Goal: Task Accomplishment & Management: Use online tool/utility

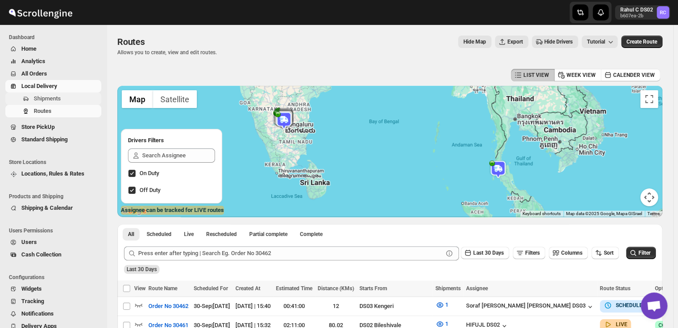
click at [65, 100] on span "Shipments" at bounding box center [67, 98] width 66 height 9
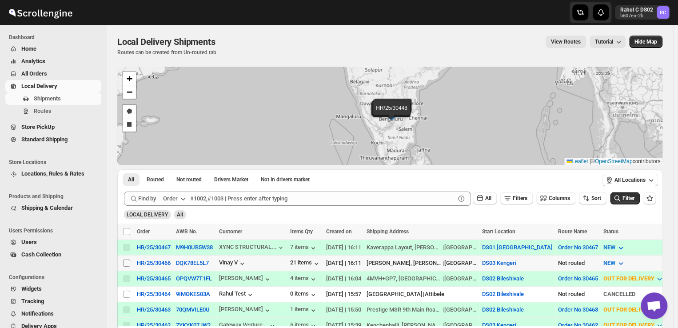
click at [125, 264] on input "Select shipment" at bounding box center [126, 263] width 7 height 7
checkbox input "true"
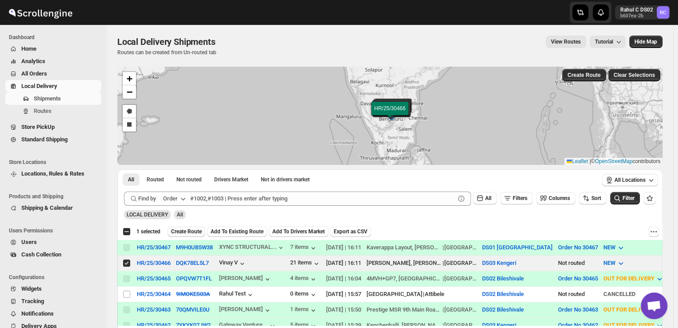
click at [190, 230] on span "Create Route" at bounding box center [186, 231] width 31 height 7
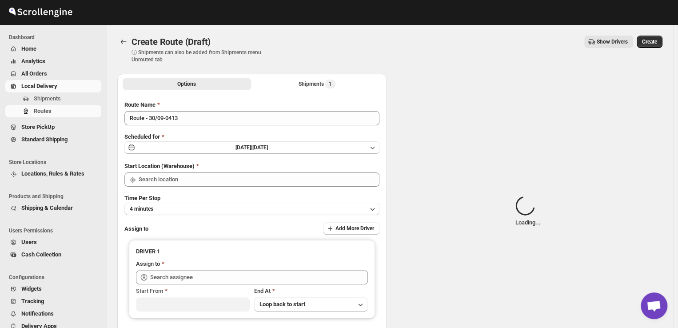
type input "DS03 Kengeri"
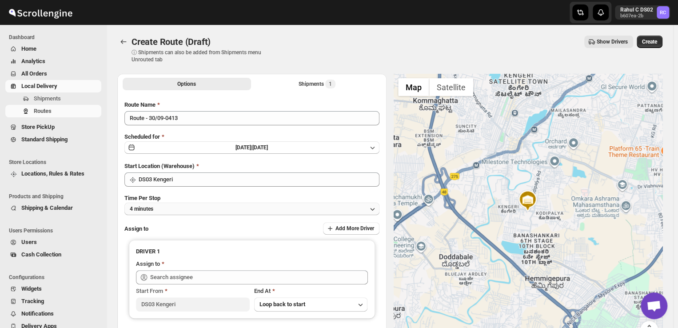
click at [165, 208] on button "4 minutes" at bounding box center [251, 209] width 255 height 12
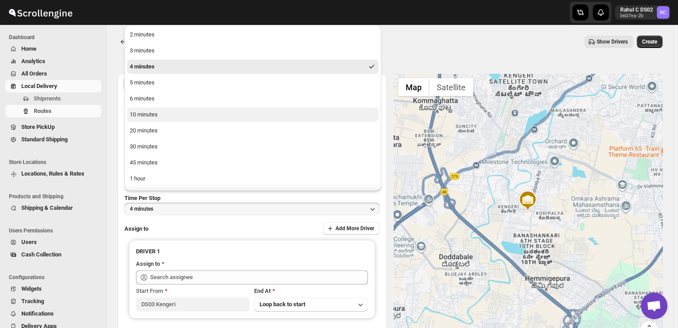
click at [156, 112] on div "10 minutes" at bounding box center [144, 114] width 28 height 9
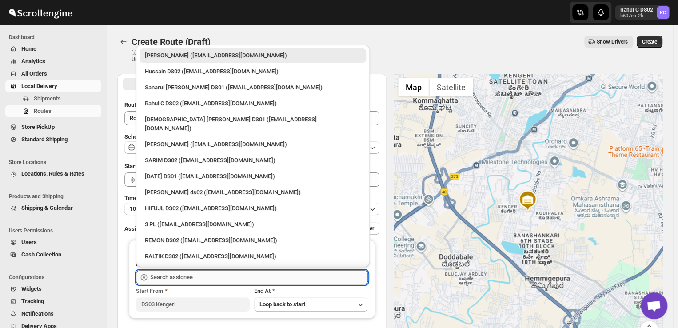
click at [200, 276] on input "text" at bounding box center [259, 277] width 218 height 14
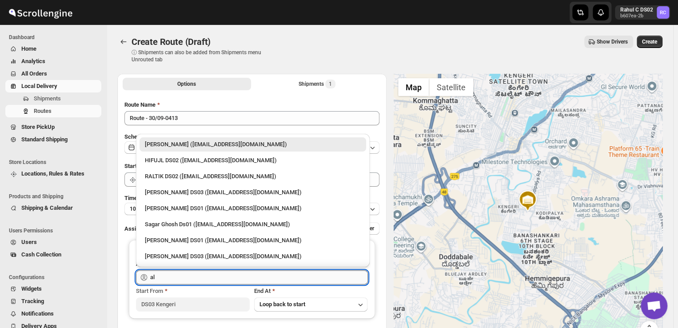
type input "a"
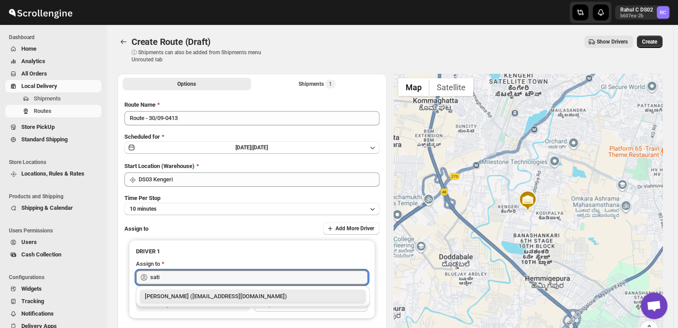
click at [202, 298] on div "[PERSON_NAME] ([EMAIL_ADDRESS][DOMAIN_NAME])" at bounding box center [253, 296] width 216 height 9
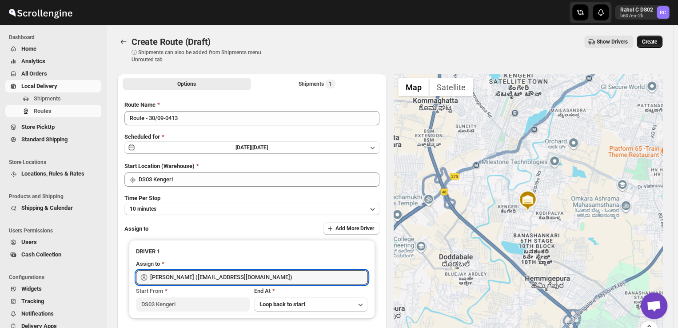
type input "[PERSON_NAME] ([EMAIL_ADDRESS][DOMAIN_NAME])"
click at [656, 40] on span "Create" at bounding box center [649, 41] width 15 height 7
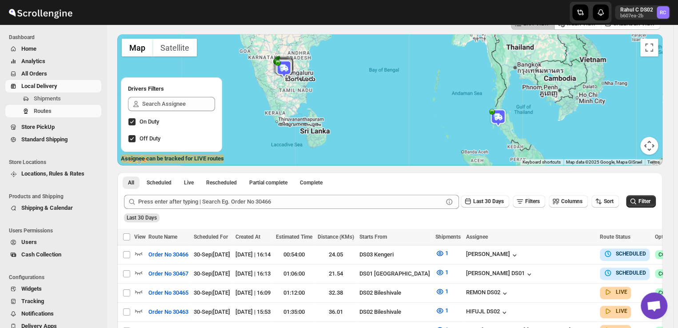
scroll to position [68, 0]
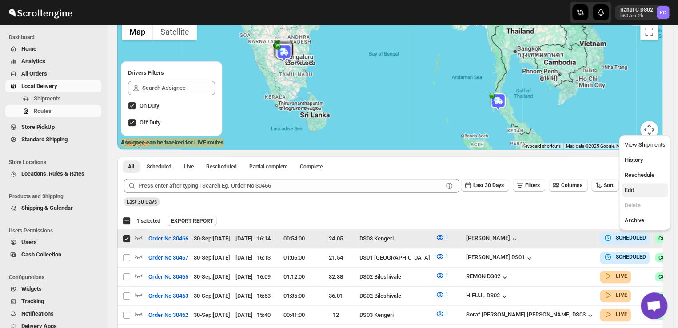
click at [632, 187] on span "Edit" at bounding box center [628, 190] width 9 height 7
checkbox input "false"
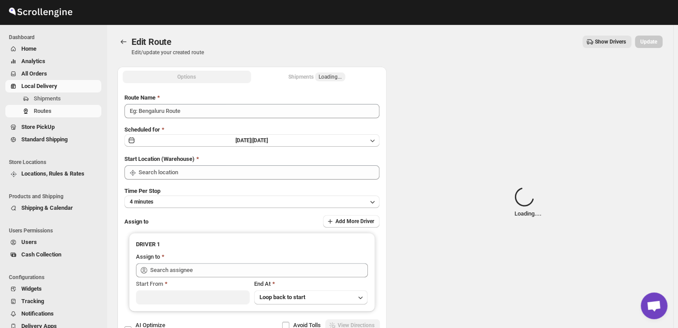
type input "Order No 30466"
type input "DS03 Kengeri"
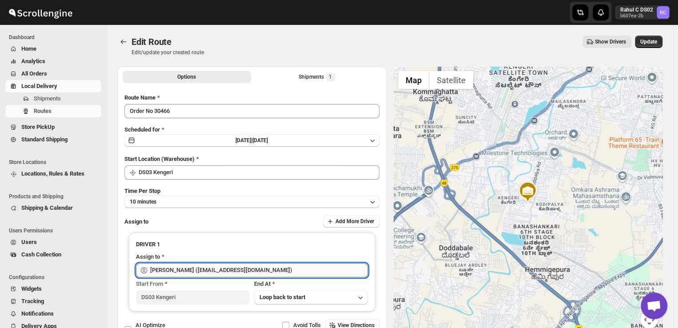
click at [278, 271] on input "[PERSON_NAME] ([EMAIL_ADDRESS][DOMAIN_NAME])" at bounding box center [259, 270] width 218 height 14
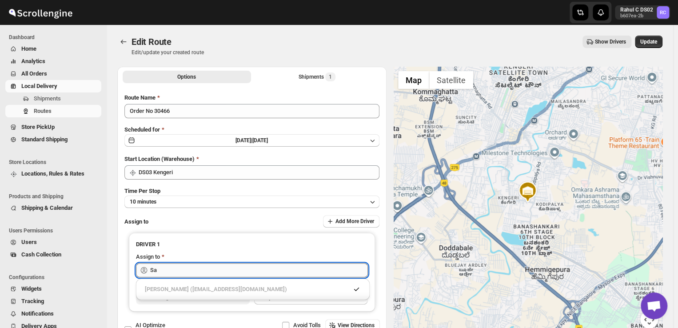
type input "S"
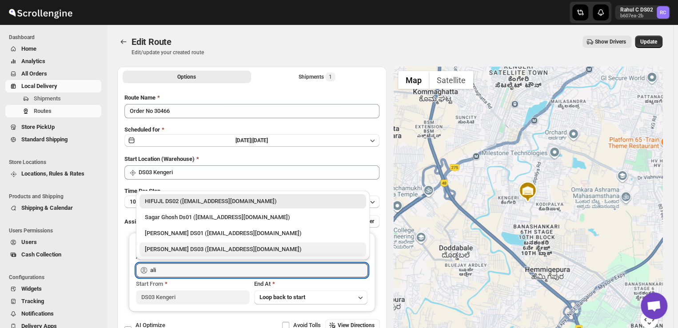
click at [256, 248] on div "[PERSON_NAME] DS03 ([EMAIL_ADDRESS][DOMAIN_NAME])" at bounding box center [253, 249] width 216 height 9
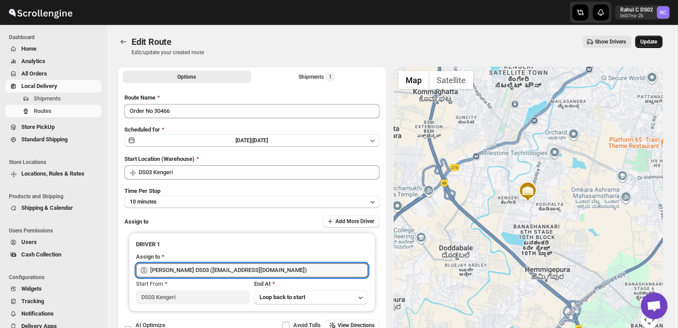
type input "[PERSON_NAME] DS03 ([EMAIL_ADDRESS][DOMAIN_NAME])"
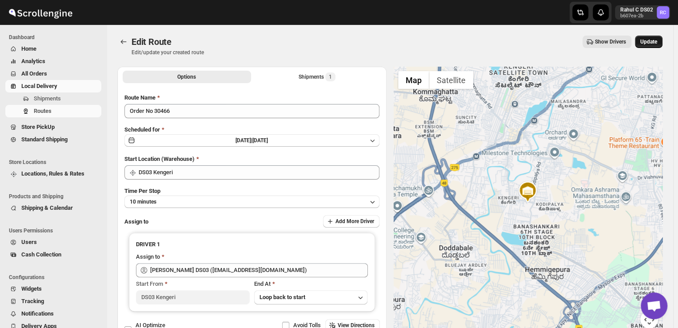
click at [652, 38] on span "Update" at bounding box center [648, 41] width 17 height 7
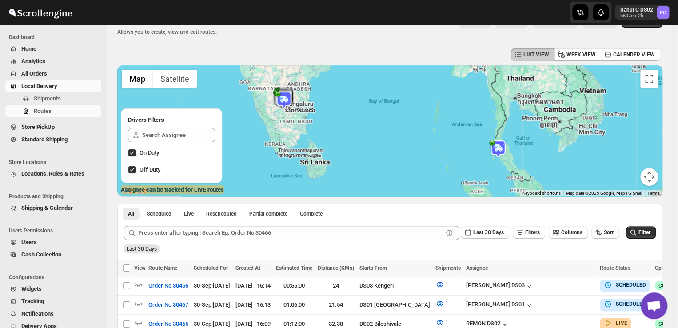
scroll to position [22, 0]
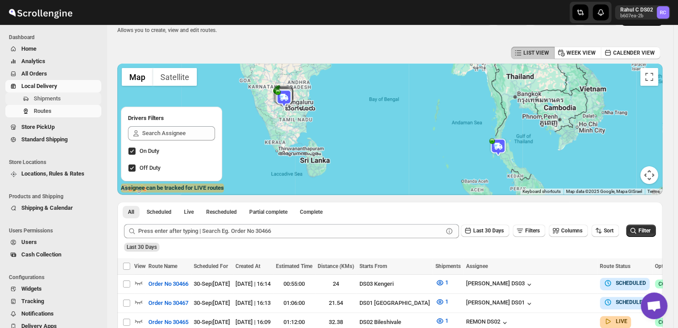
click at [48, 101] on span "Shipments" at bounding box center [47, 98] width 27 height 7
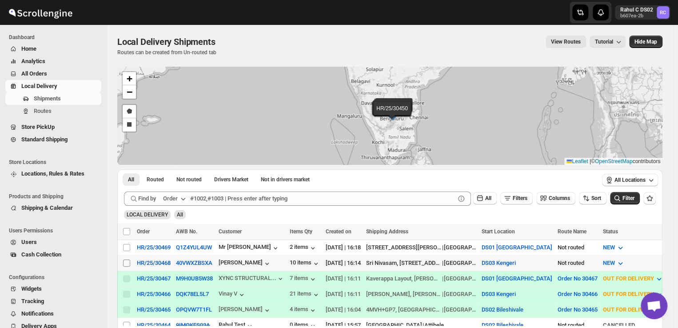
click at [123, 264] on span at bounding box center [127, 263] width 8 height 8
click at [123, 264] on input "Select shipment" at bounding box center [126, 263] width 7 height 7
click at [127, 264] on input "Select shipment" at bounding box center [126, 263] width 7 height 7
checkbox input "true"
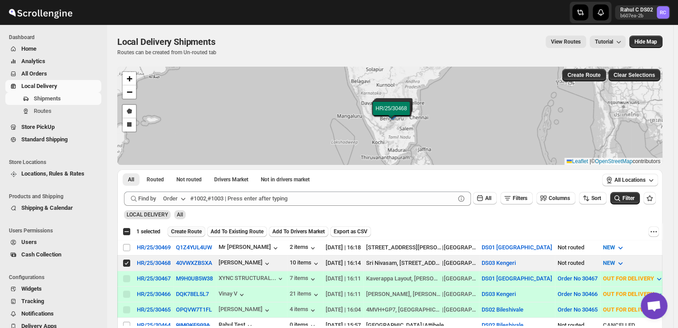
click at [190, 228] on span "Create Route" at bounding box center [186, 231] width 31 height 7
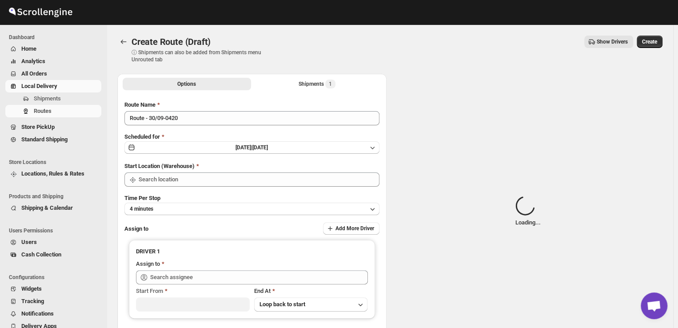
type input "DS03 Kengeri"
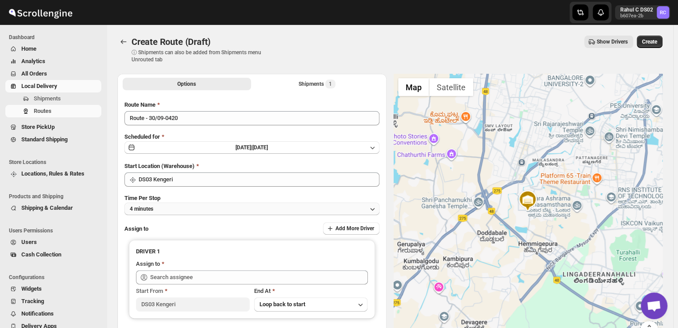
click at [173, 208] on button "4 minutes" at bounding box center [251, 209] width 255 height 12
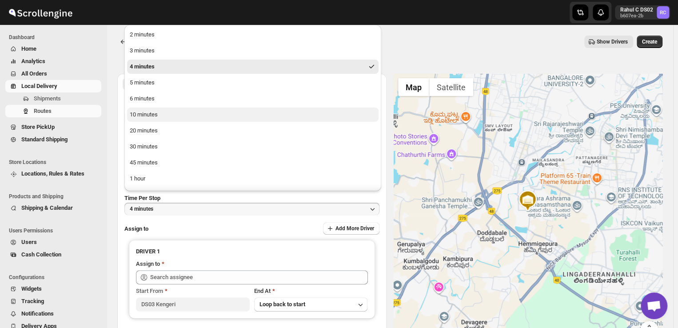
click at [156, 116] on div "10 minutes" at bounding box center [144, 114] width 28 height 9
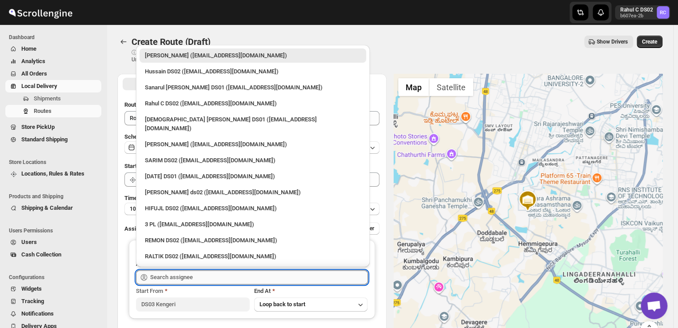
click at [203, 276] on input "text" at bounding box center [259, 277] width 218 height 14
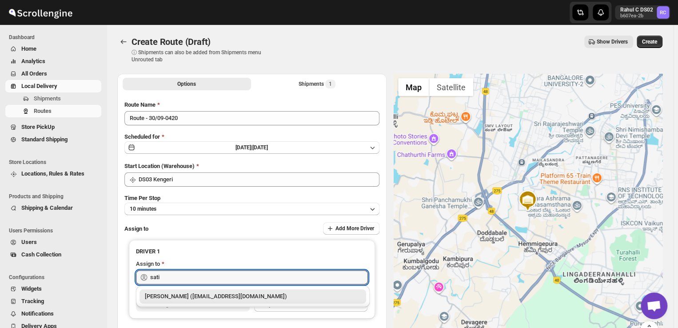
click at [207, 295] on div "[PERSON_NAME] ([EMAIL_ADDRESS][DOMAIN_NAME])" at bounding box center [253, 296] width 216 height 9
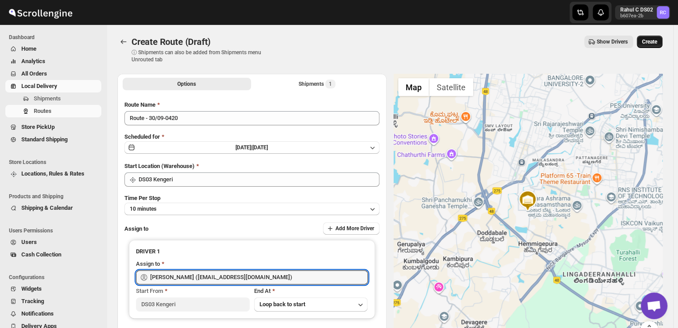
type input "[PERSON_NAME] ([EMAIL_ADDRESS][DOMAIN_NAME])"
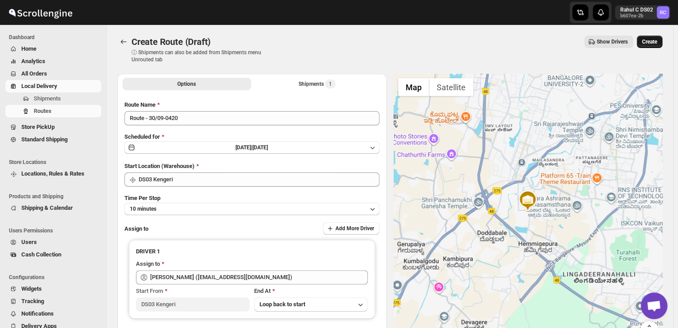
click at [654, 42] on span "Create" at bounding box center [649, 41] width 15 height 7
